Goal: Find specific page/section: Find specific page/section

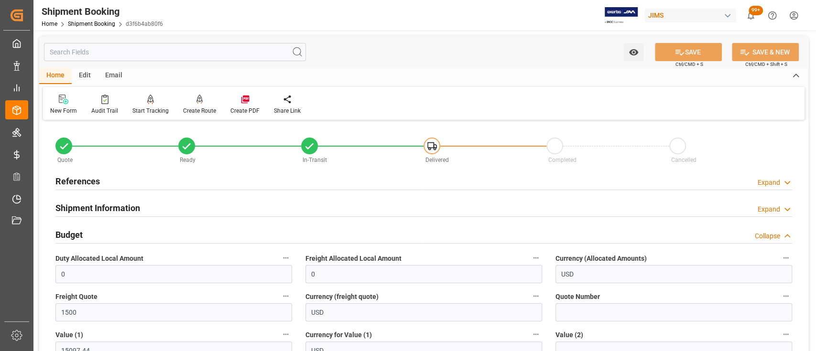
scroll to position [127, 0]
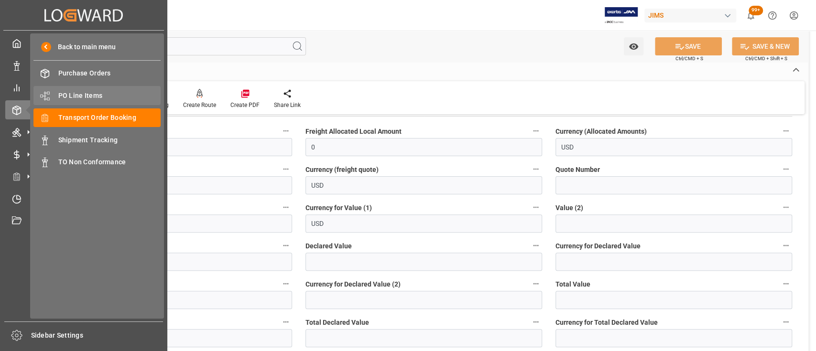
click at [81, 91] on span "PO Line Items" at bounding box center [109, 96] width 103 height 10
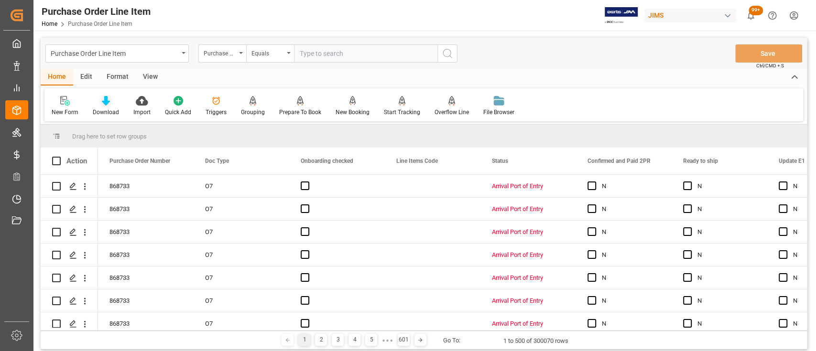
click at [105, 104] on icon at bounding box center [106, 101] width 8 height 10
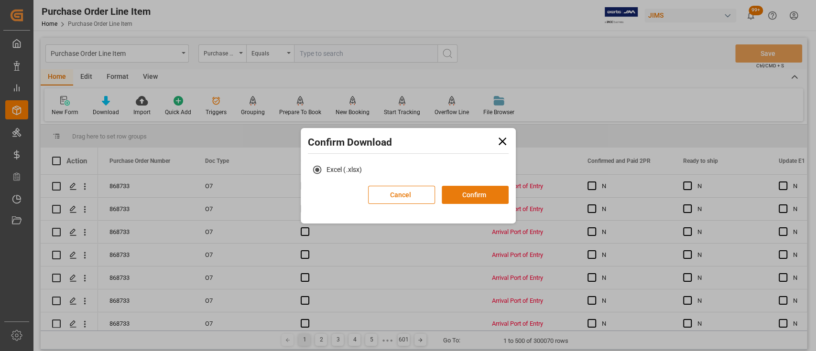
click at [480, 203] on button "Confirm" at bounding box center [475, 195] width 67 height 18
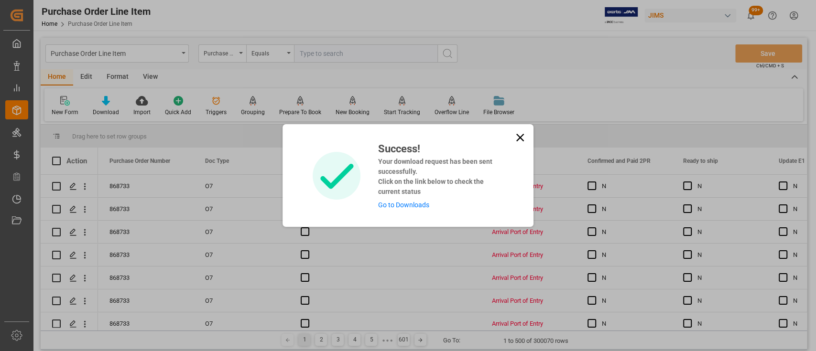
click at [404, 206] on link "Go to Downloads" at bounding box center [403, 205] width 51 height 8
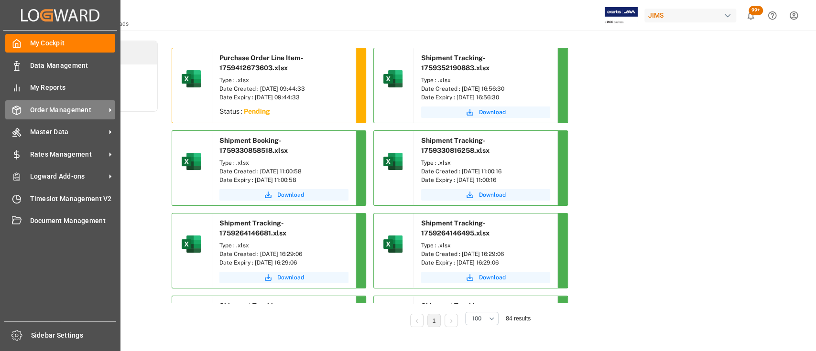
click at [60, 108] on span "Order Management" at bounding box center [68, 110] width 76 height 10
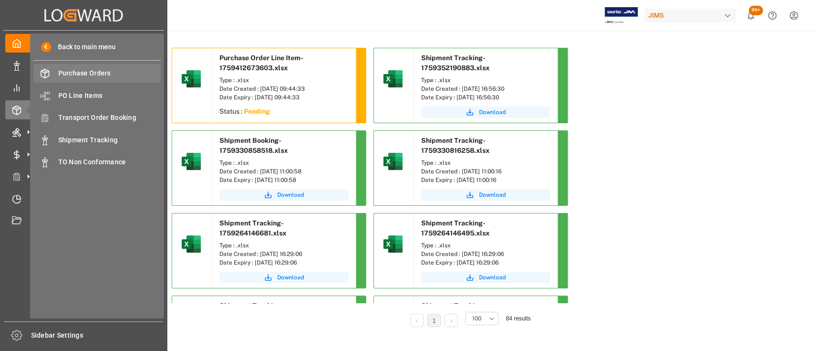
click at [86, 69] on span "Purchase Orders" at bounding box center [109, 73] width 103 height 10
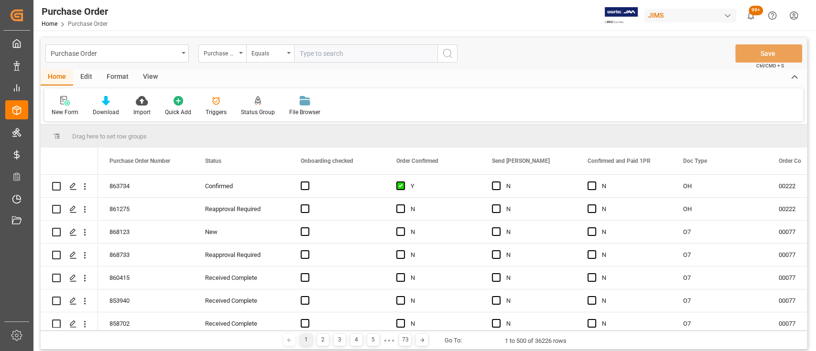
click at [105, 103] on icon at bounding box center [106, 101] width 8 height 10
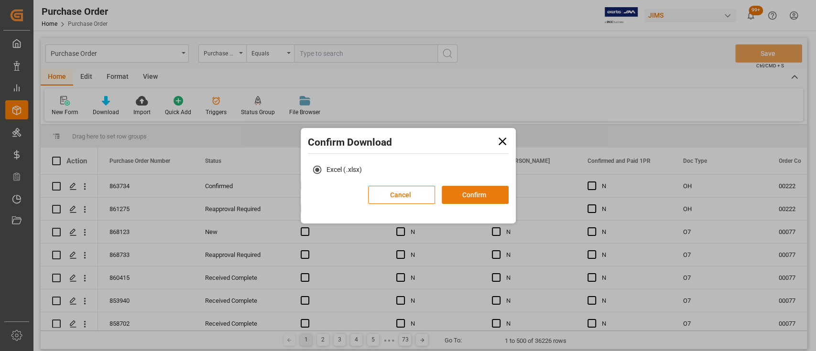
click at [476, 191] on button "Confirm" at bounding box center [475, 195] width 67 height 18
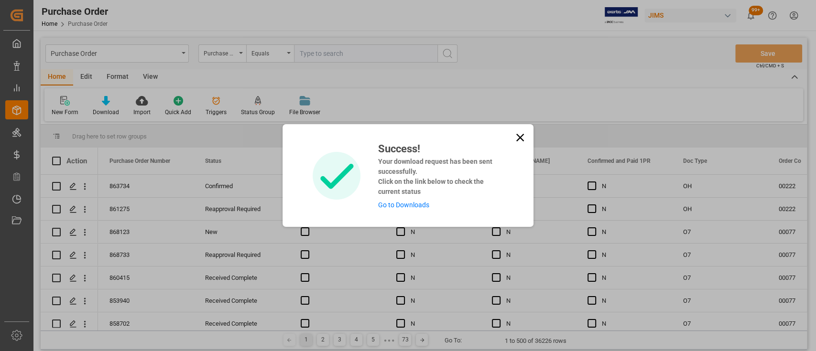
click at [398, 201] on link "Go to Downloads" at bounding box center [403, 205] width 51 height 8
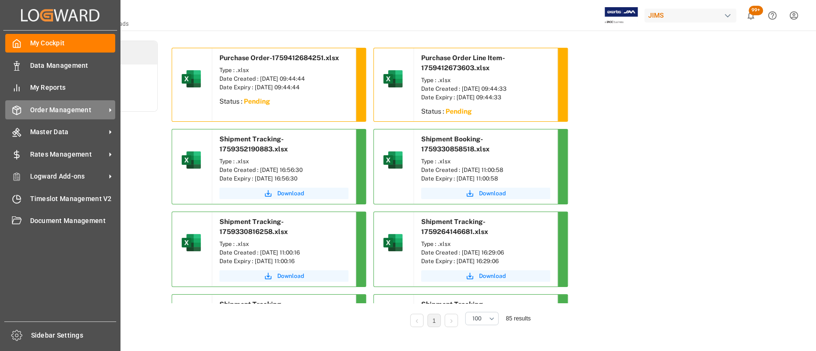
click at [57, 109] on span "Order Management" at bounding box center [68, 110] width 76 height 10
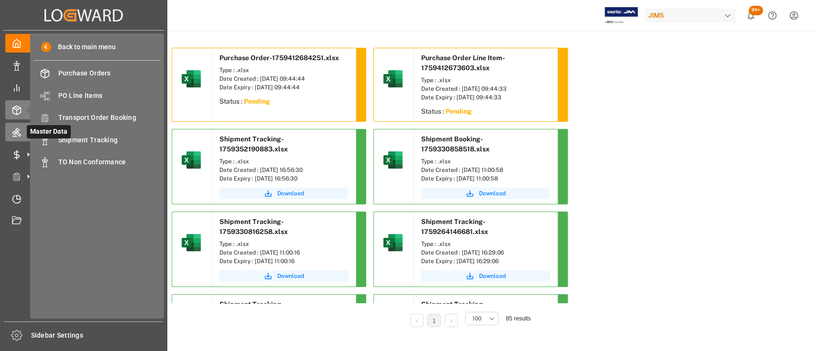
click at [22, 131] on div "Master Data Master Data" at bounding box center [83, 132] width 157 height 19
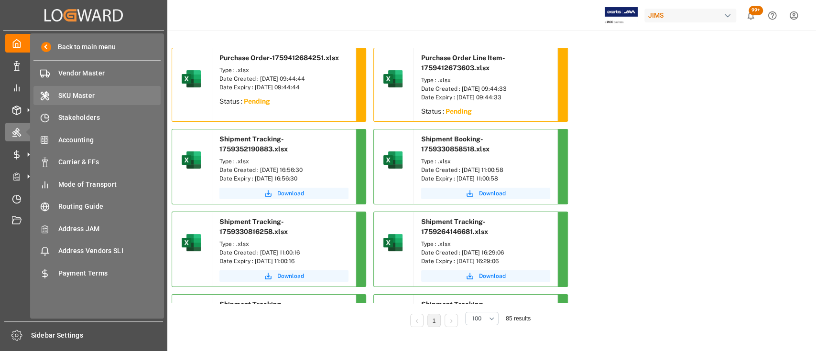
click at [79, 92] on span "SKU Master" at bounding box center [109, 96] width 103 height 10
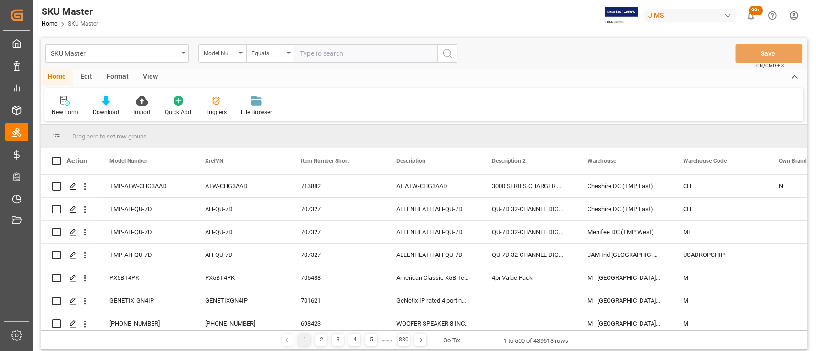
click at [102, 104] on icon at bounding box center [106, 101] width 8 height 10
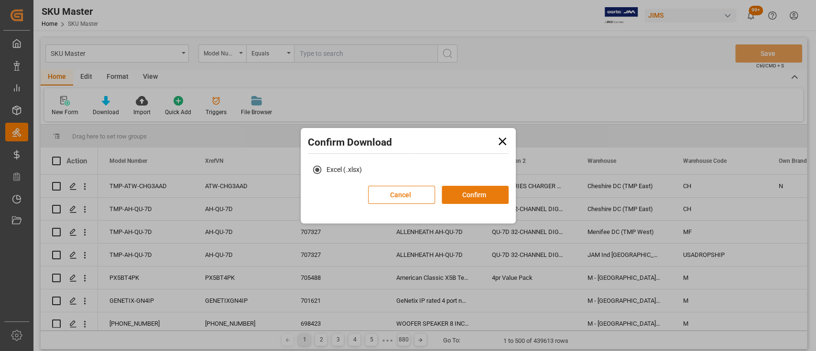
click at [478, 192] on button "Confirm" at bounding box center [475, 195] width 67 height 18
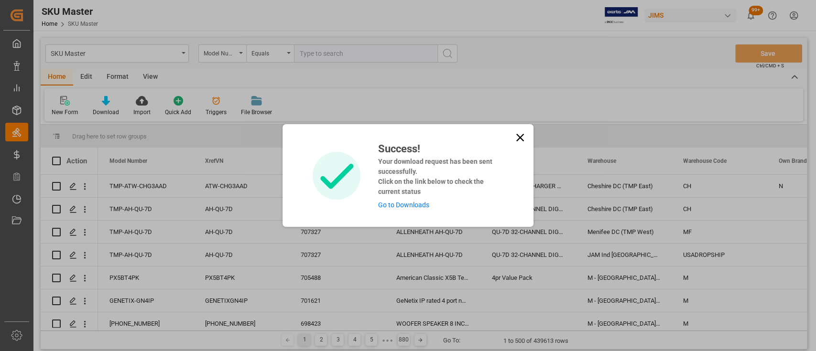
click at [408, 208] on link "Go to Downloads" at bounding box center [403, 205] width 51 height 8
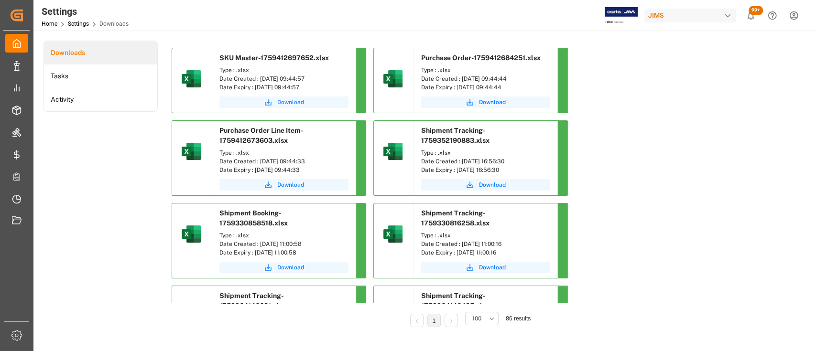
click at [293, 100] on span "Download" at bounding box center [290, 102] width 27 height 9
click at [296, 186] on span "Download" at bounding box center [290, 185] width 27 height 9
click at [496, 100] on span "Download" at bounding box center [492, 102] width 27 height 9
click at [133, 163] on div "Downloads Tasks Activity" at bounding box center [101, 191] width 114 height 300
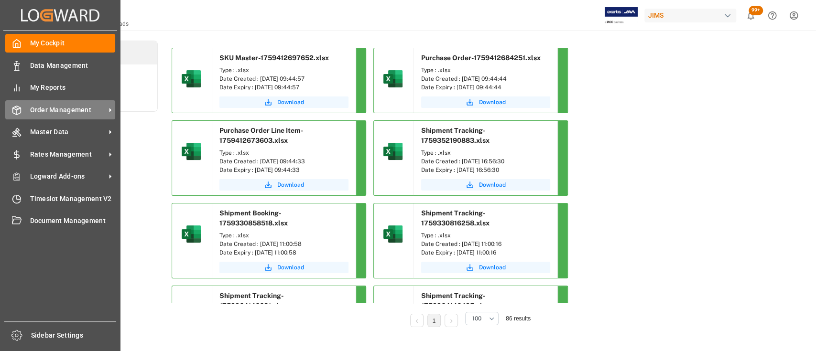
click at [58, 113] on span "Order Management" at bounding box center [68, 110] width 76 height 10
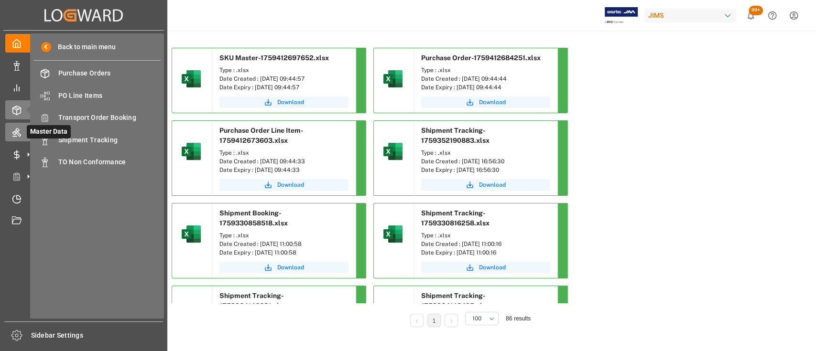
click at [23, 132] on icon at bounding box center [28, 132] width 10 height 10
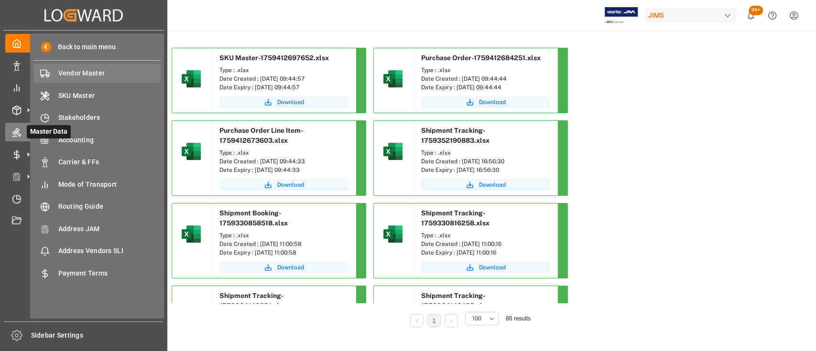
click at [82, 74] on span "Vendor Master" at bounding box center [109, 73] width 103 height 10
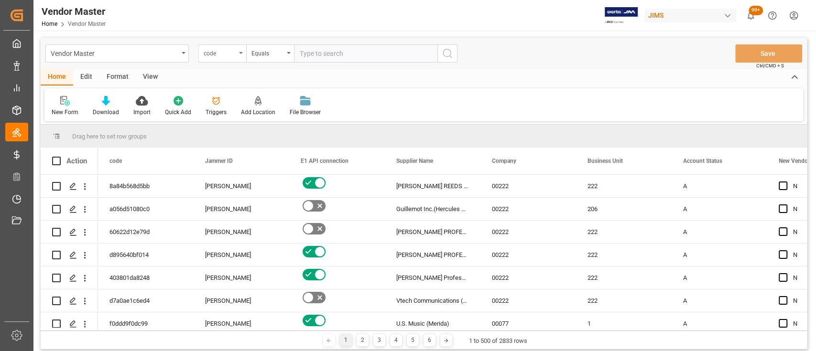
click at [239, 54] on div "code" at bounding box center [222, 53] width 48 height 18
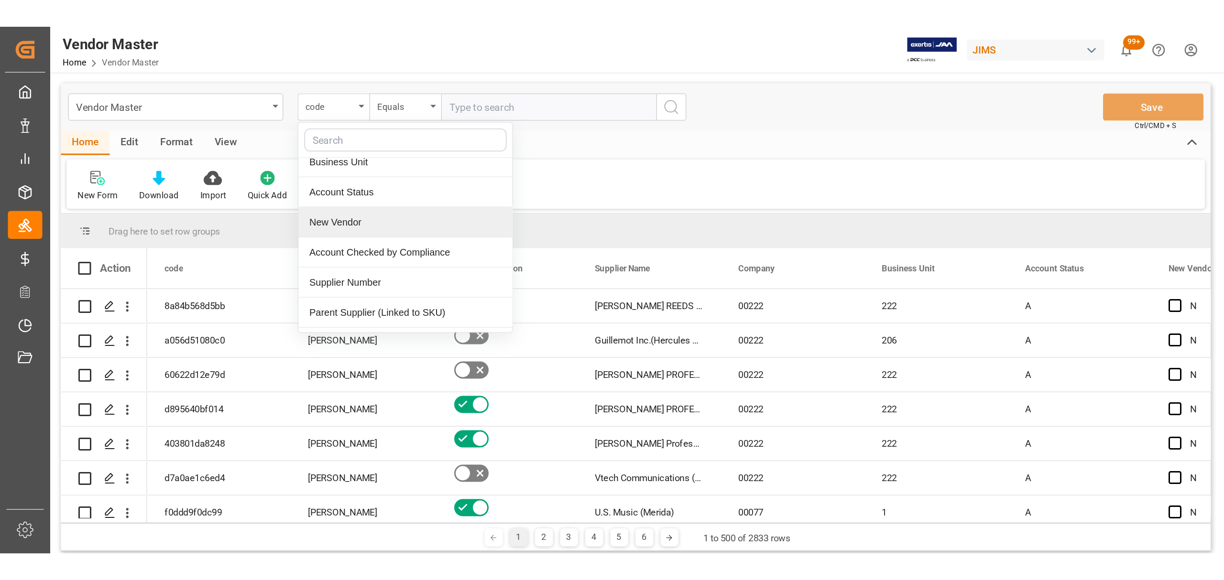
scroll to position [127, 0]
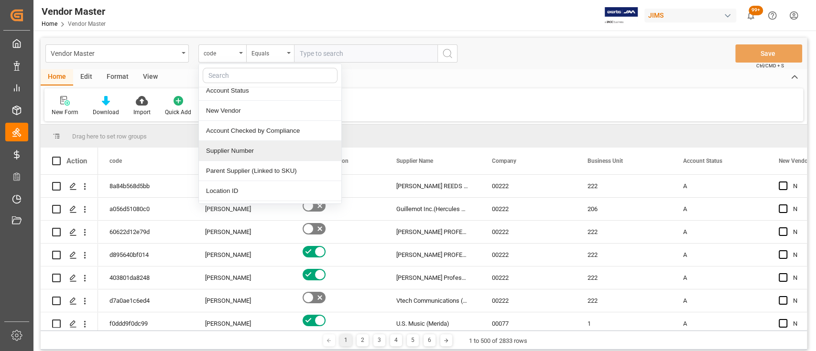
click at [259, 147] on div "Supplier Number" at bounding box center [270, 151] width 142 height 20
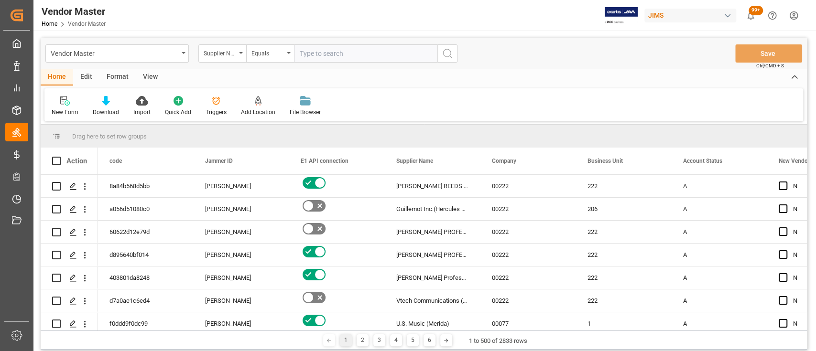
click at [340, 56] on input "text" at bounding box center [365, 53] width 143 height 18
paste input "785238"
type input "785238"
click at [450, 58] on icon "search button" at bounding box center [447, 53] width 11 height 11
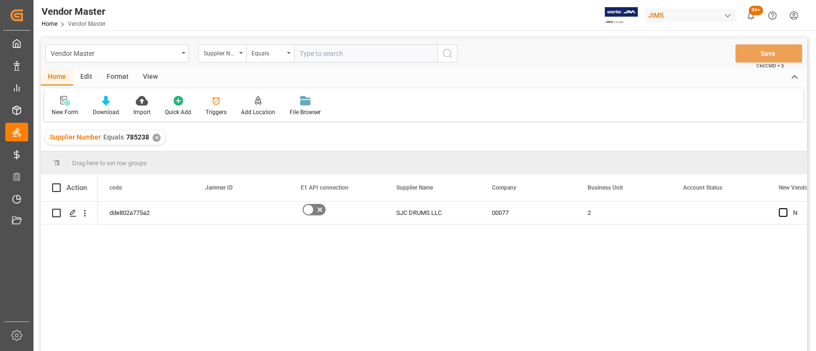
click at [448, 284] on div "dde802a775a2 SJC DRUMS LLC 00077 2 N N" at bounding box center [452, 280] width 709 height 156
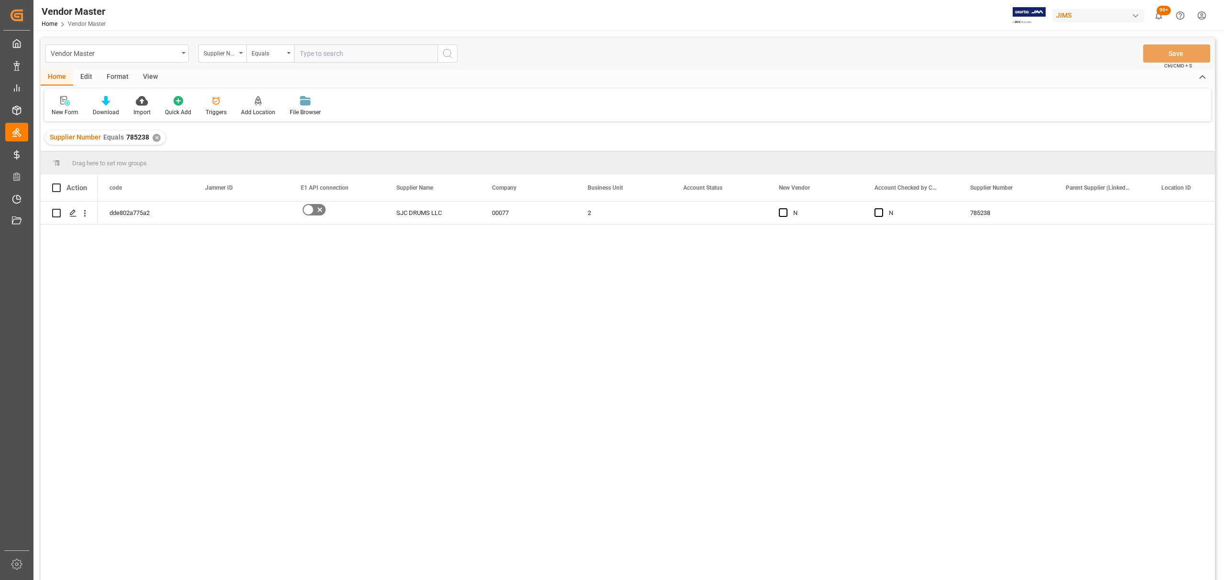
click at [157, 136] on div "✕" at bounding box center [157, 138] width 8 height 8
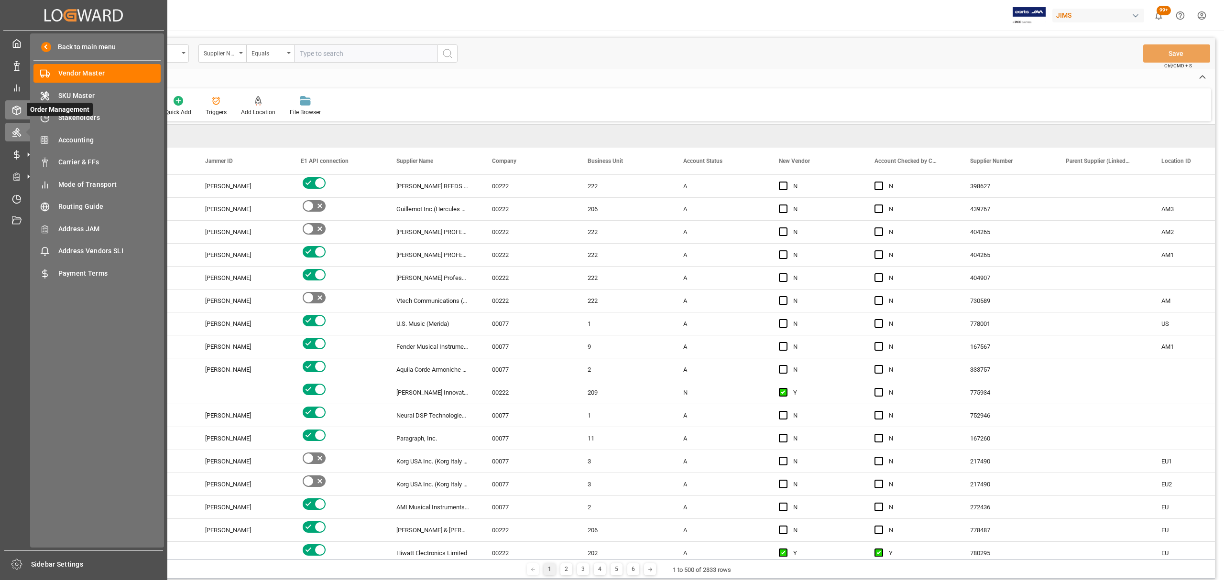
click at [21, 111] on icon at bounding box center [17, 110] width 8 height 9
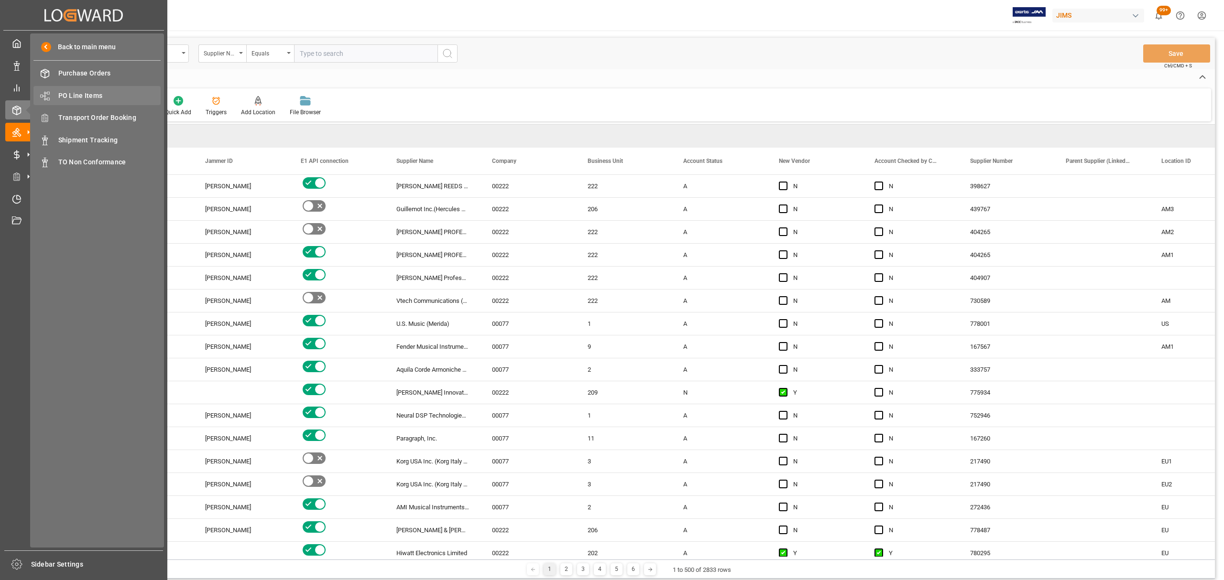
click at [97, 91] on span "PO Line Items" at bounding box center [109, 96] width 103 height 10
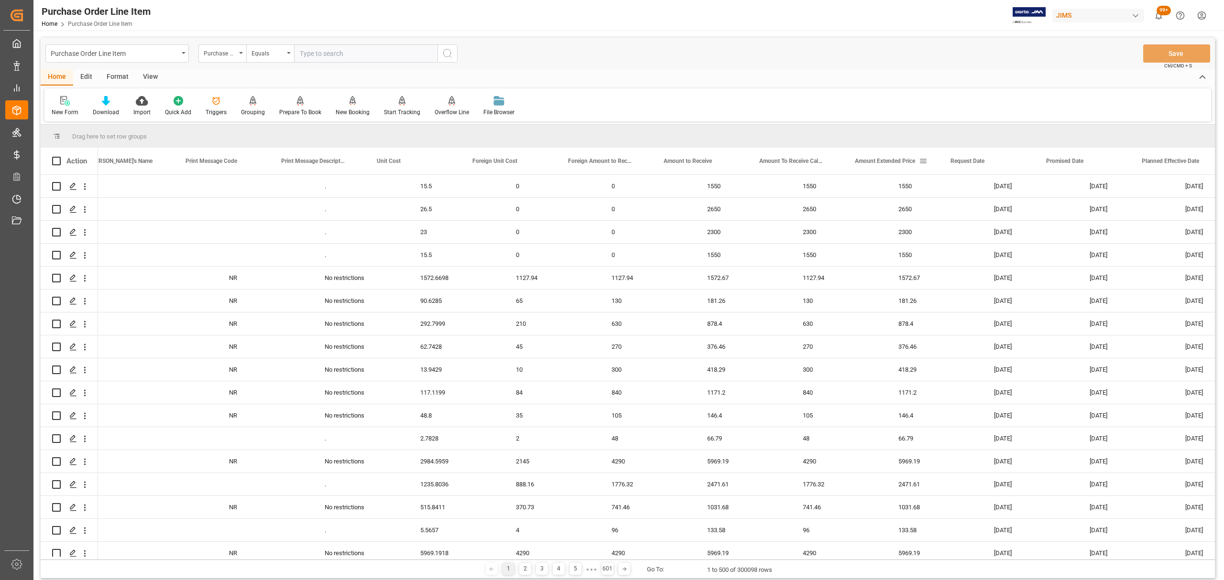
scroll to position [0, 2888]
